Goal: Task Accomplishment & Management: Manage account settings

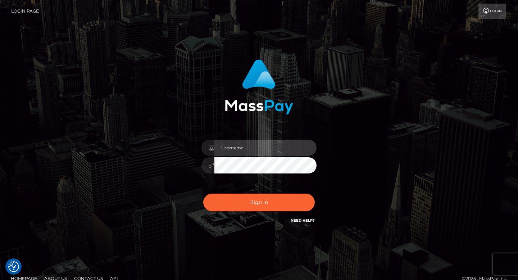
click at [230, 146] on input "text" at bounding box center [266, 148] width 102 height 16
paste input "Anna.Kushniruk"
type input "Anna.Kushniruk"
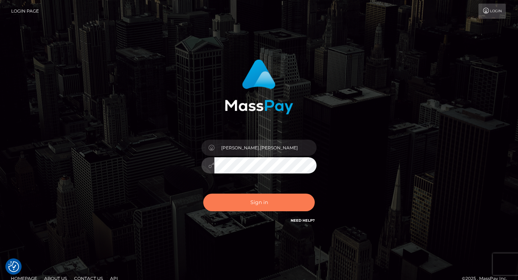
click at [257, 202] on button "Sign in" at bounding box center [259, 203] width 112 height 18
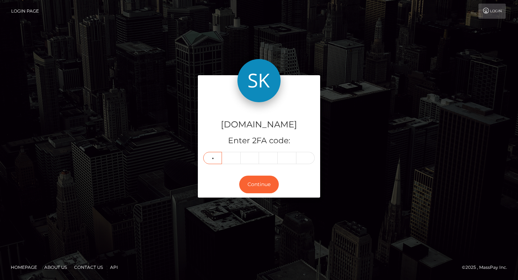
type input "1"
type input "4"
type input "6"
type input "5"
type input "4"
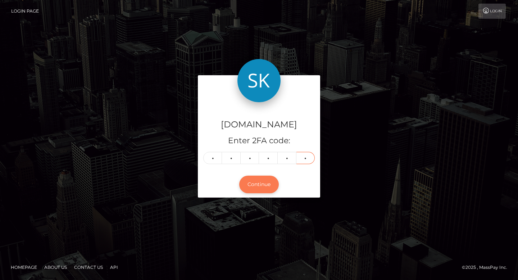
type input "9"
click at [265, 188] on button "Continue" at bounding box center [259, 185] width 40 height 18
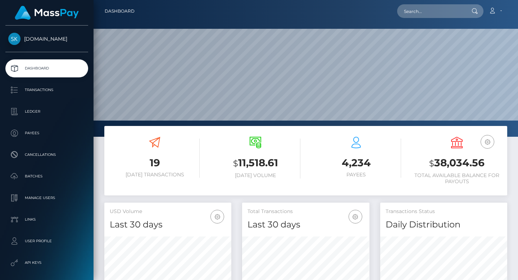
scroll to position [72, 0]
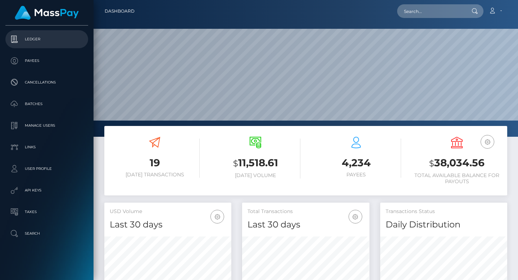
click at [39, 38] on p "Ledger" at bounding box center [46, 39] width 77 height 11
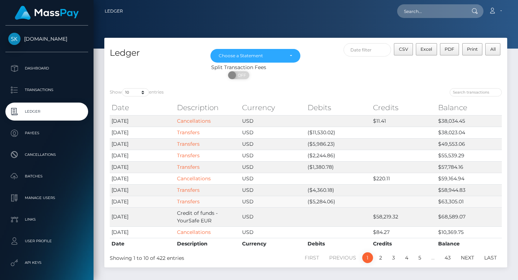
scroll to position [30, 0]
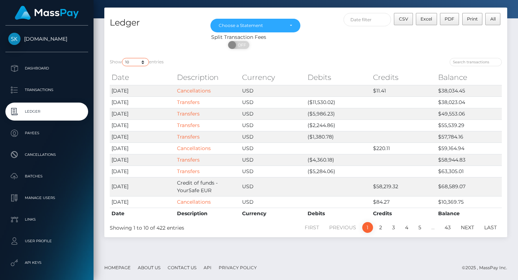
click at [142, 63] on select "10 25 50 100 250" at bounding box center [135, 62] width 27 height 8
select select "250"
click at [123, 58] on select "10 25 50 100 250" at bounding box center [135, 62] width 27 height 8
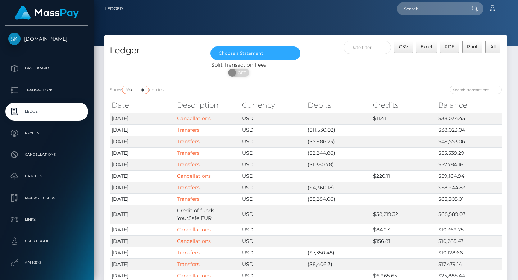
scroll to position [0, 0]
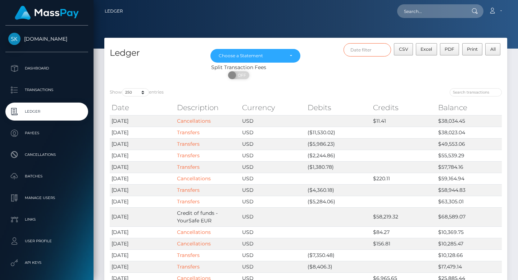
click at [356, 51] on input "text" at bounding box center [368, 49] width 48 height 13
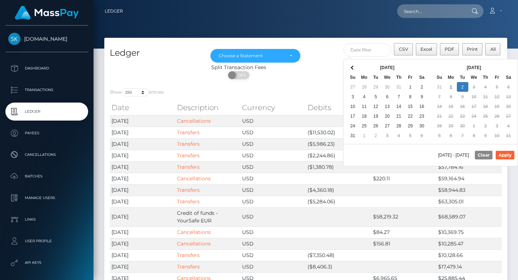
click at [454, 65] on th "Sep 2025" at bounding box center [475, 68] width 58 height 10
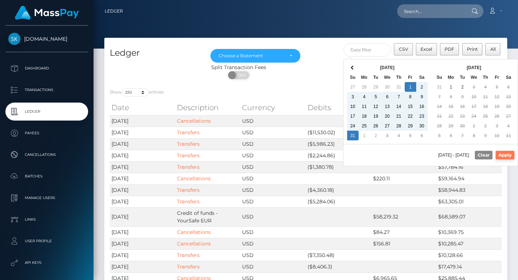
click at [506, 157] on button "Apply" at bounding box center [505, 155] width 19 height 9
type input "08/01/2025 - 08/31/2025"
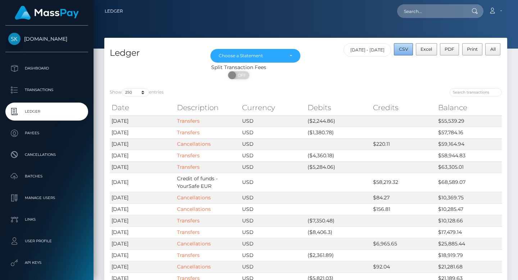
click at [403, 48] on span "CSV" at bounding box center [403, 48] width 9 height 5
